Goal: Information Seeking & Learning: Learn about a topic

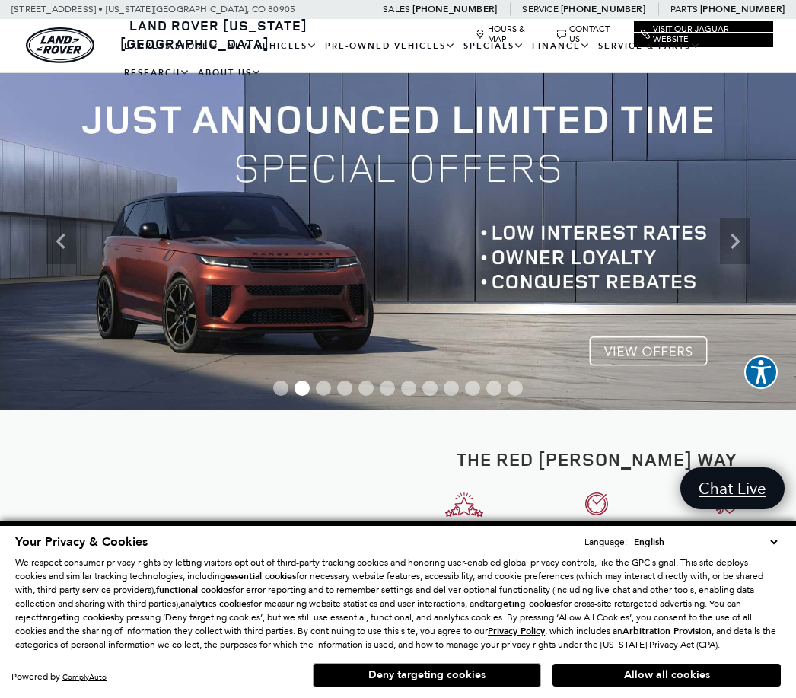
click at [0, 0] on link "Defender 110" at bounding box center [0, 0] width 0 height 0
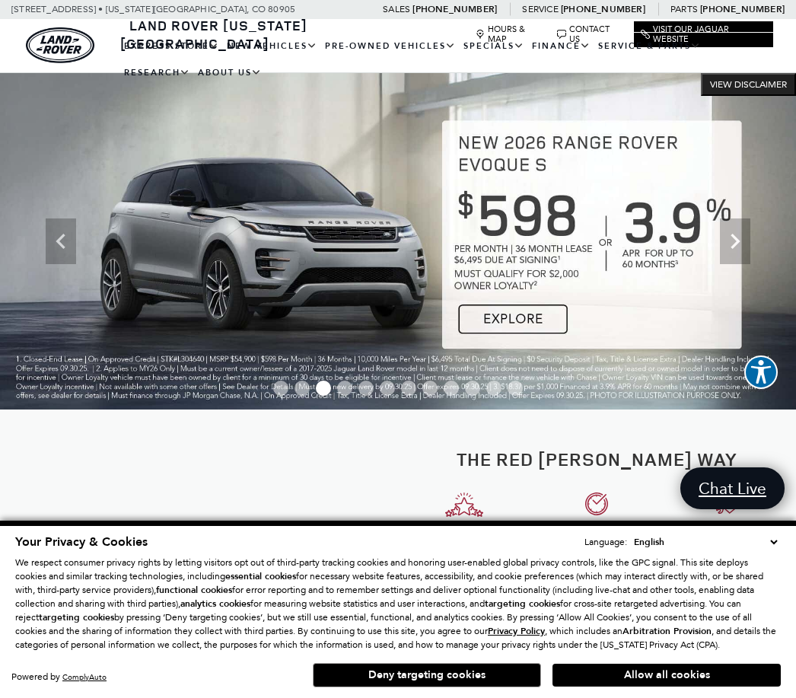
click at [0, 0] on link "Defender 110" at bounding box center [0, 0] width 0 height 0
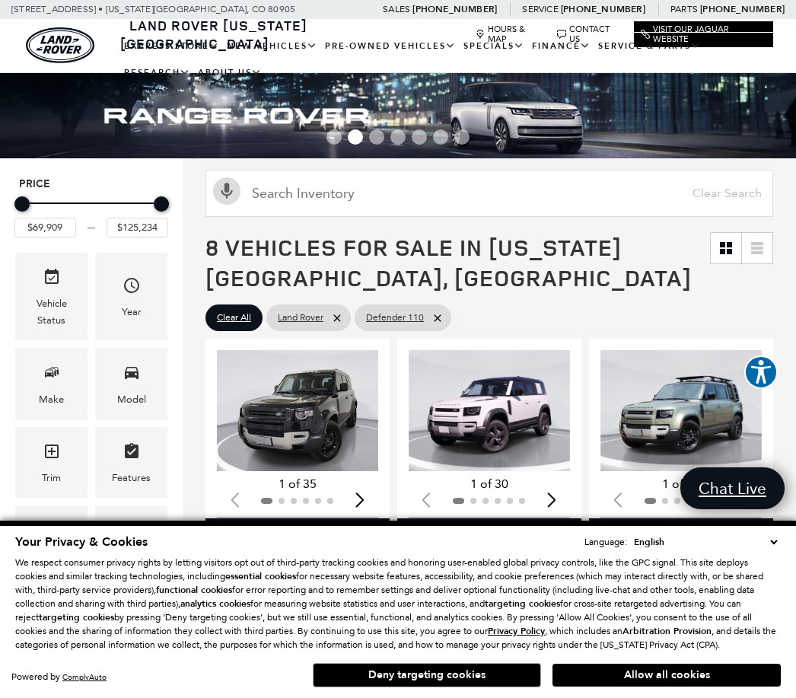
click at [648, 665] on button "Allow all cookies" at bounding box center [666, 675] width 228 height 23
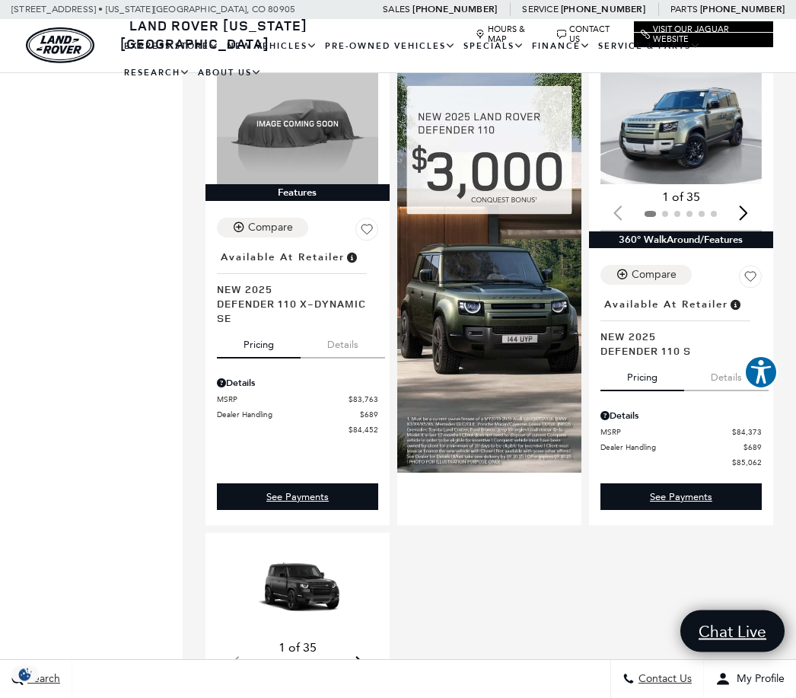
scroll to position [1256, 0]
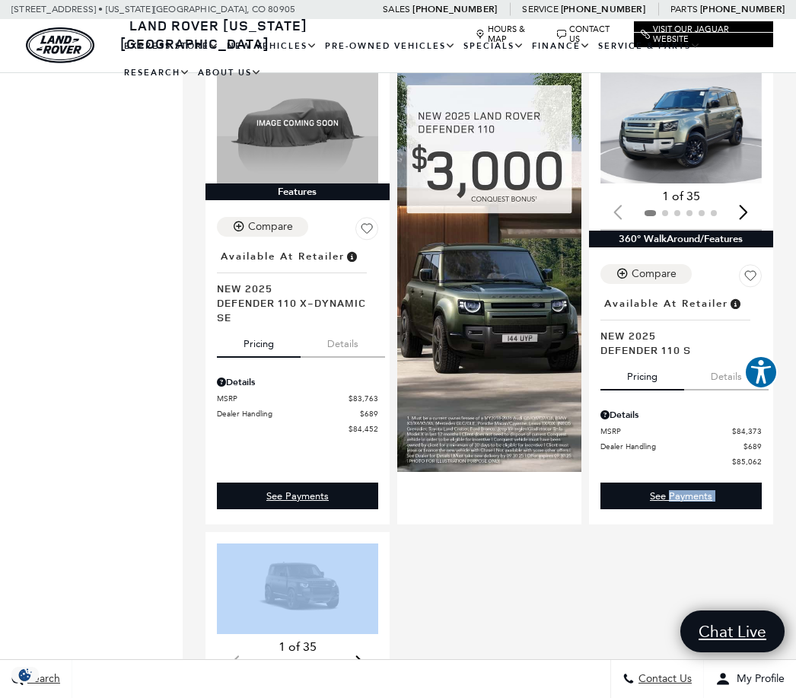
click at [237, 314] on span "Defender 110 X-Dynamic SE" at bounding box center [292, 309] width 150 height 29
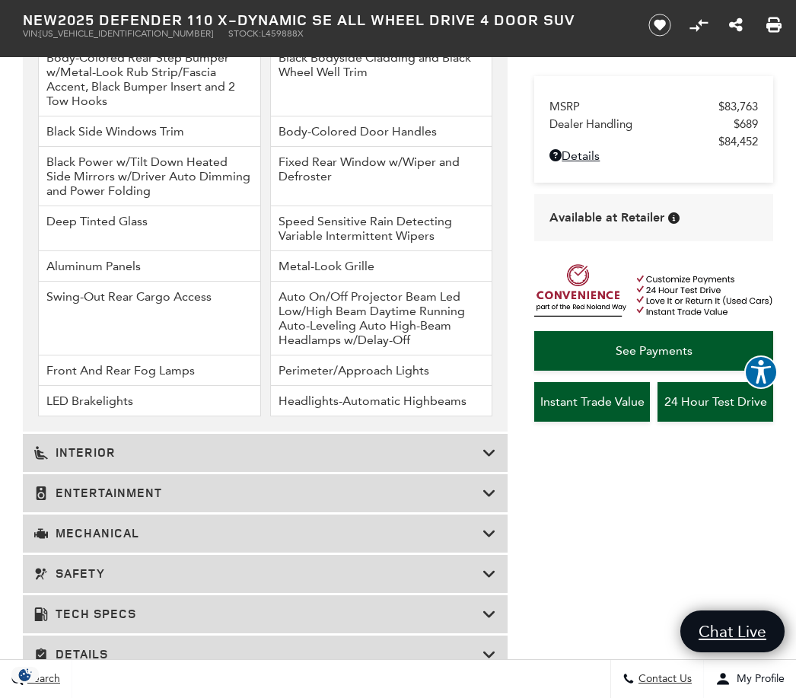
scroll to position [2192, 0]
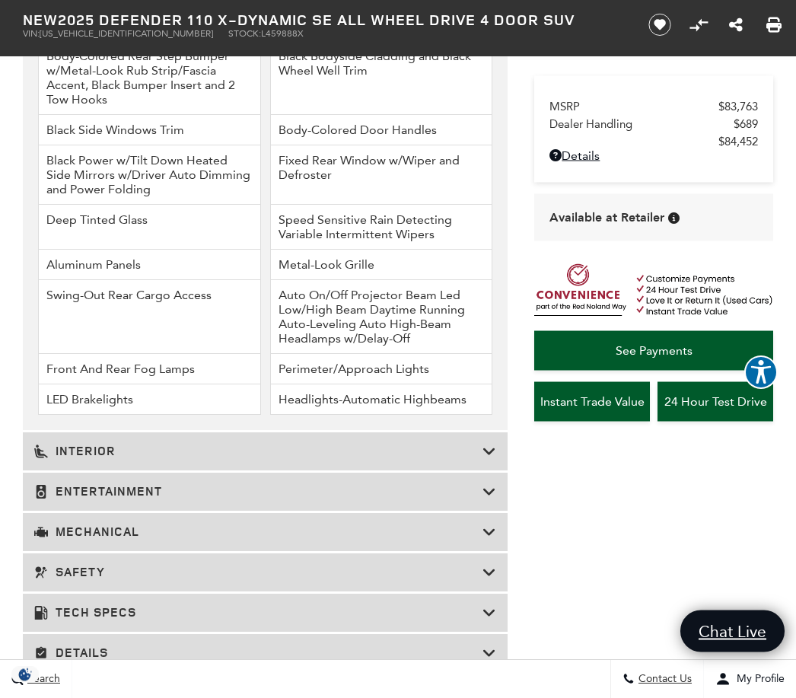
click at [457, 471] on div "Interior" at bounding box center [265, 452] width 485 height 38
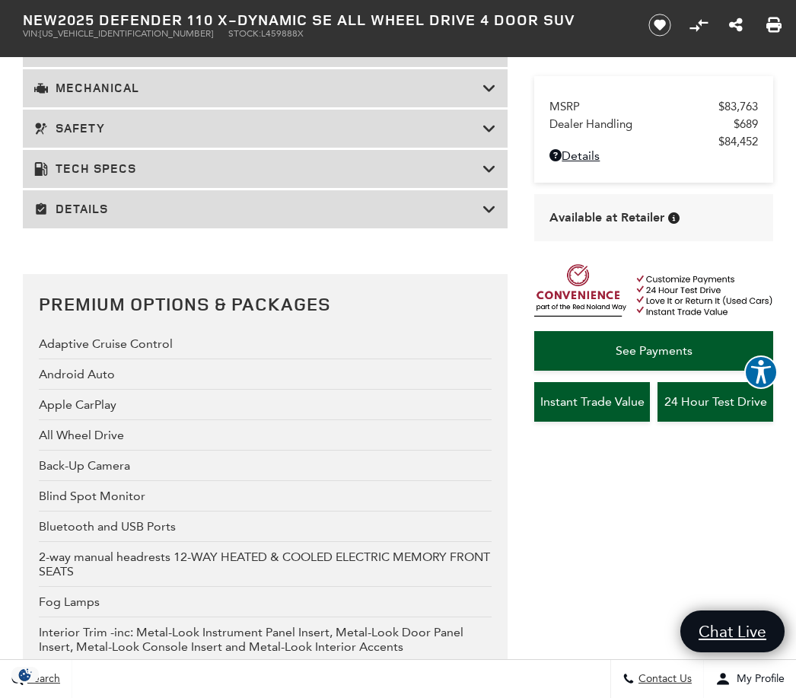
scroll to position [3043, 0]
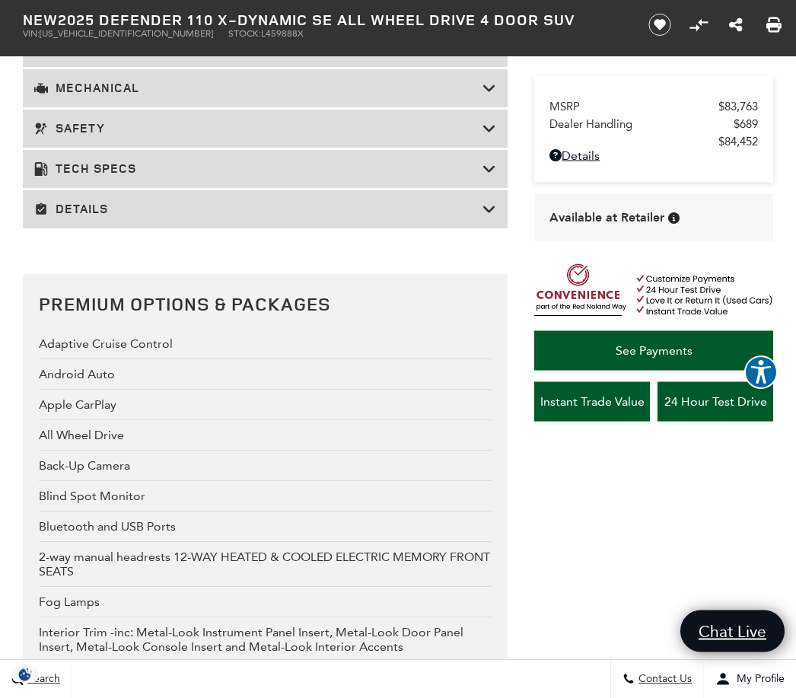
click at [480, 177] on h3 "Tech Specs" at bounding box center [258, 169] width 448 height 15
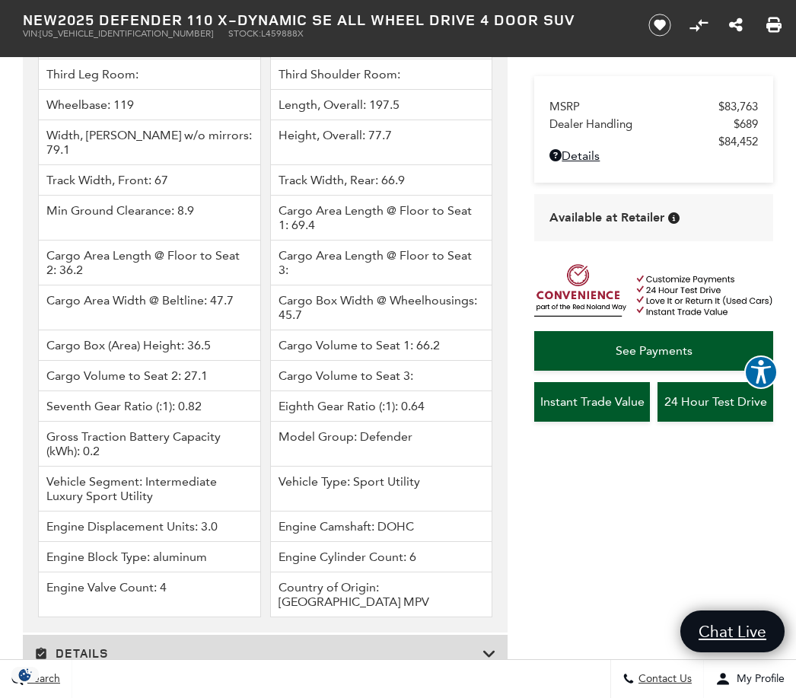
scroll to position [3511, 0]
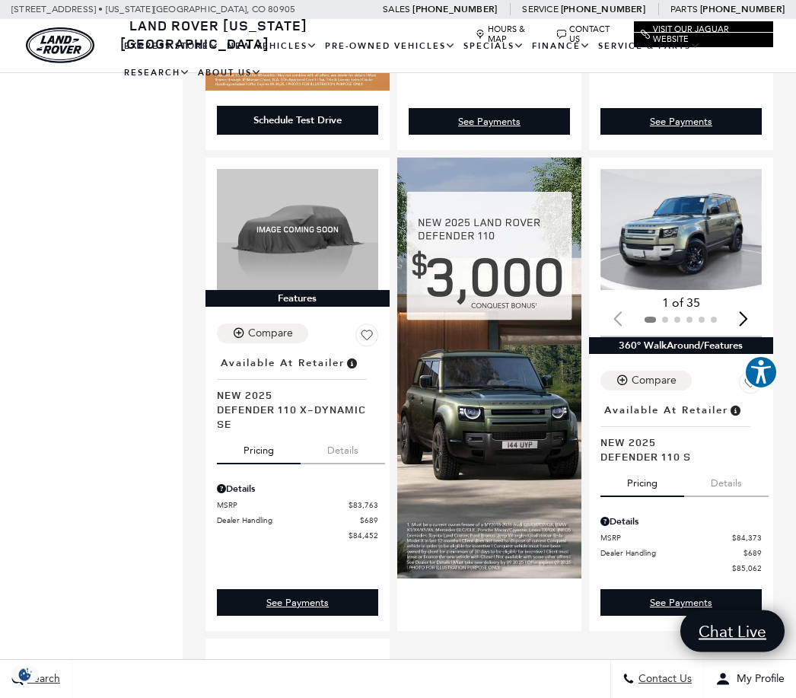
scroll to position [1142, 0]
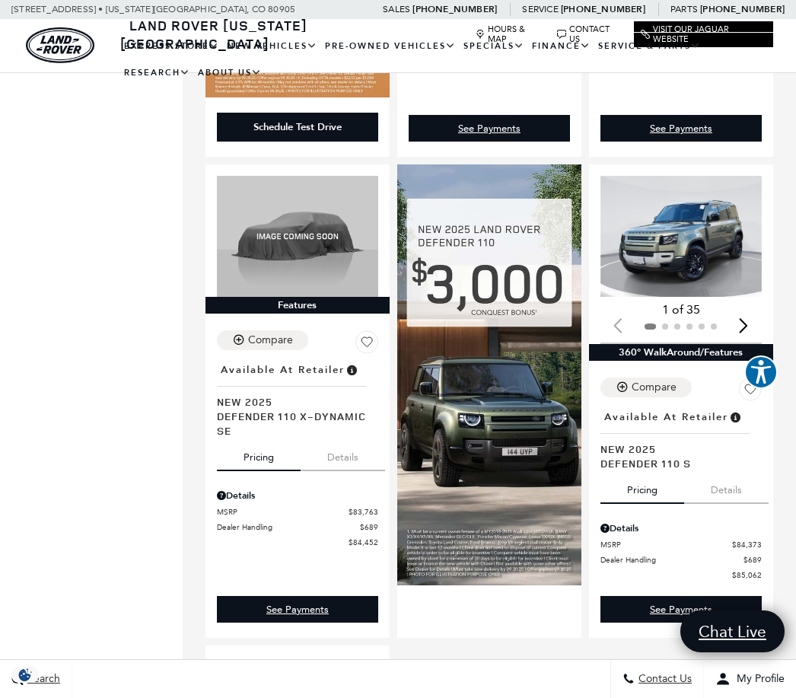
click at [275, 434] on span "Defender 110 X-Dynamic SE" at bounding box center [292, 423] width 150 height 29
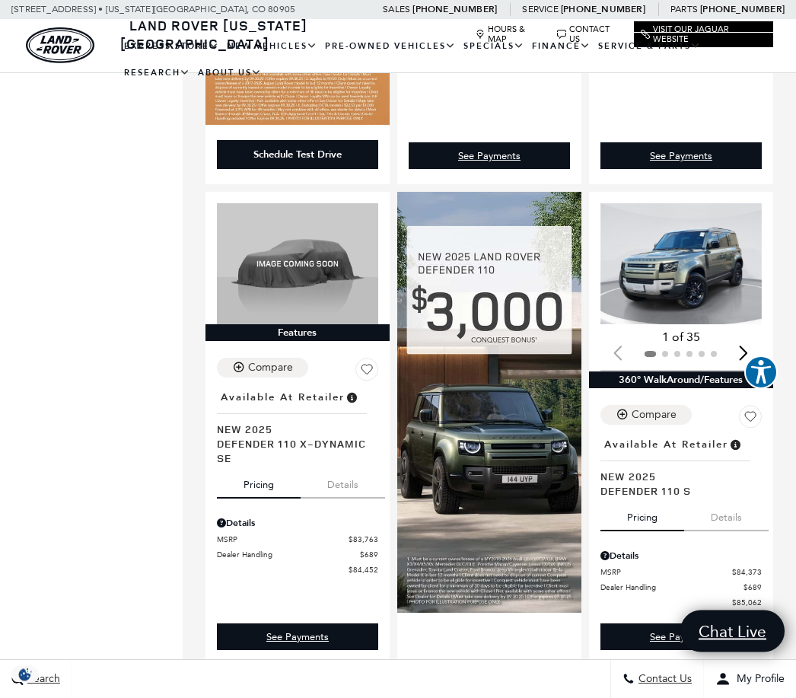
scroll to position [1115, 0]
click at [249, 457] on span "Defender 110 X-Dynamic SE" at bounding box center [292, 450] width 150 height 29
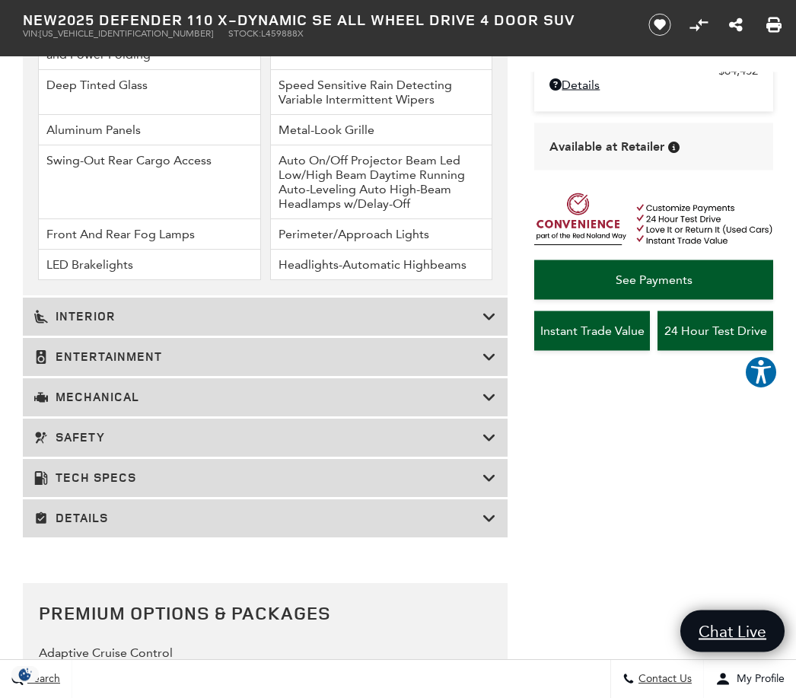
scroll to position [2328, 0]
click at [794, 574] on div "MSRP $83,763 Dealer Handling $689 $84,452 Disclaimer: Dealer Handling included …" at bounding box center [663, 323] width 266 height 502
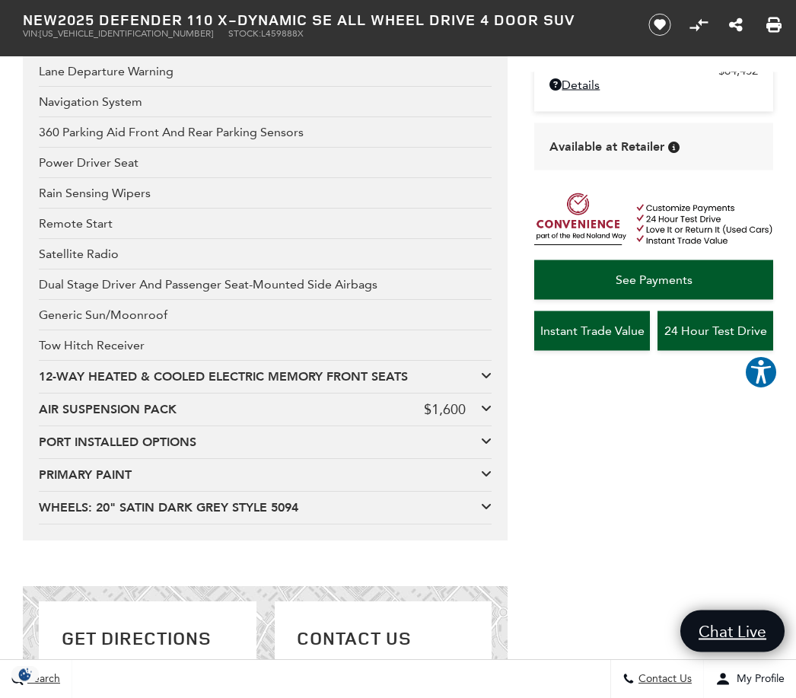
scroll to position [3273, 0]
click at [279, 330] on div "Generic Sun/Moonroof" at bounding box center [266, 315] width 454 height 30
click at [165, 330] on div "Generic Sun/Moonroof" at bounding box center [266, 315] width 454 height 30
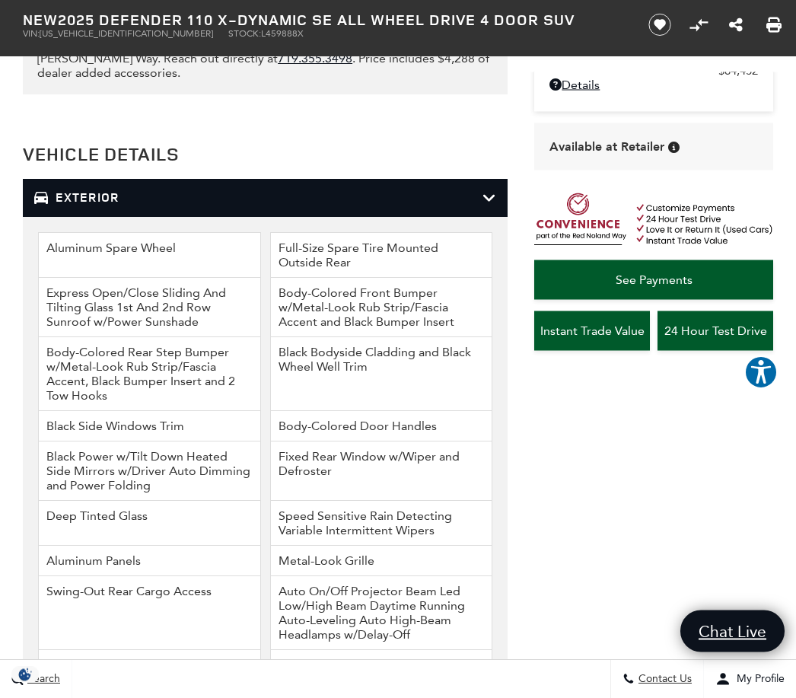
scroll to position [1890, 0]
